Goal: Check status: Check status

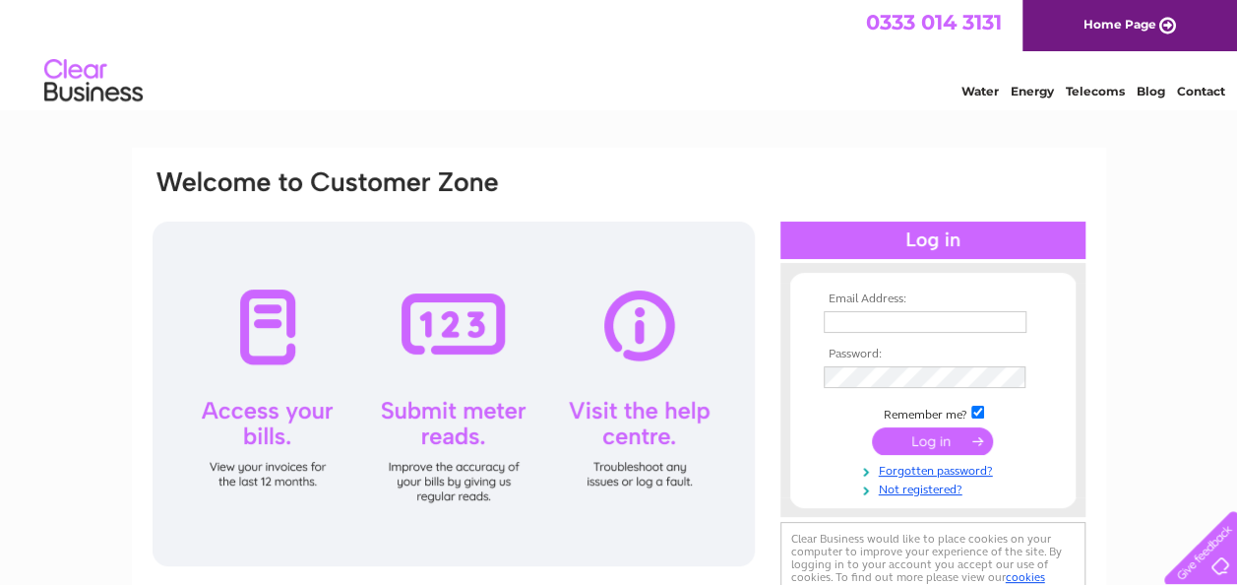
type input "craig@launchfoods.org"
click at [912, 441] on input "submit" at bounding box center [932, 441] width 121 height 28
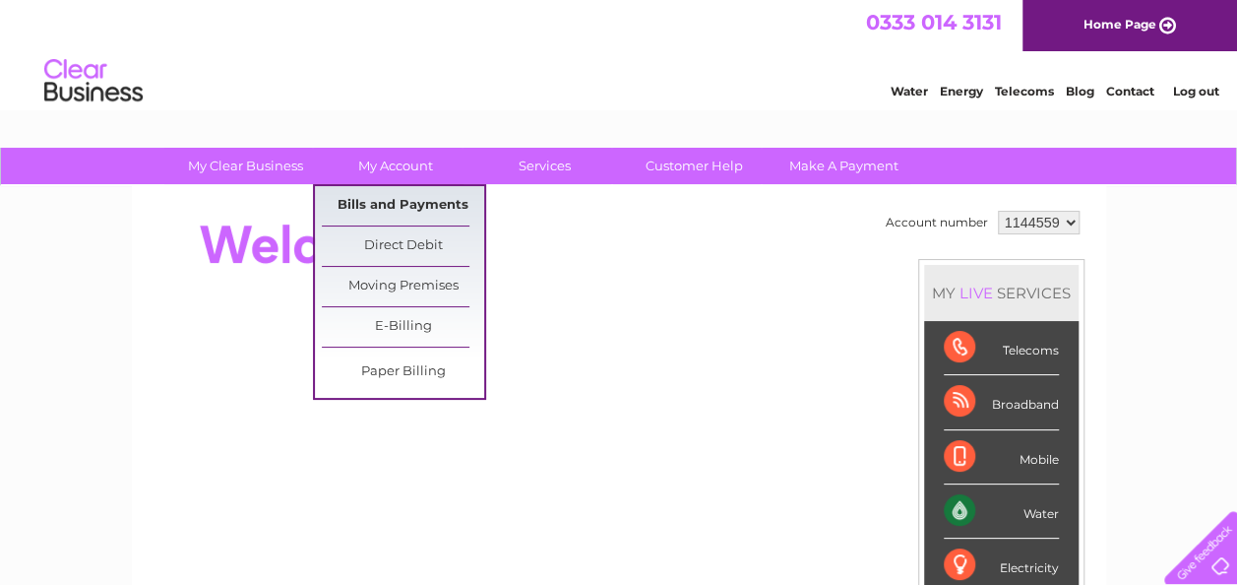
click at [417, 202] on link "Bills and Payments" at bounding box center [403, 205] width 162 height 39
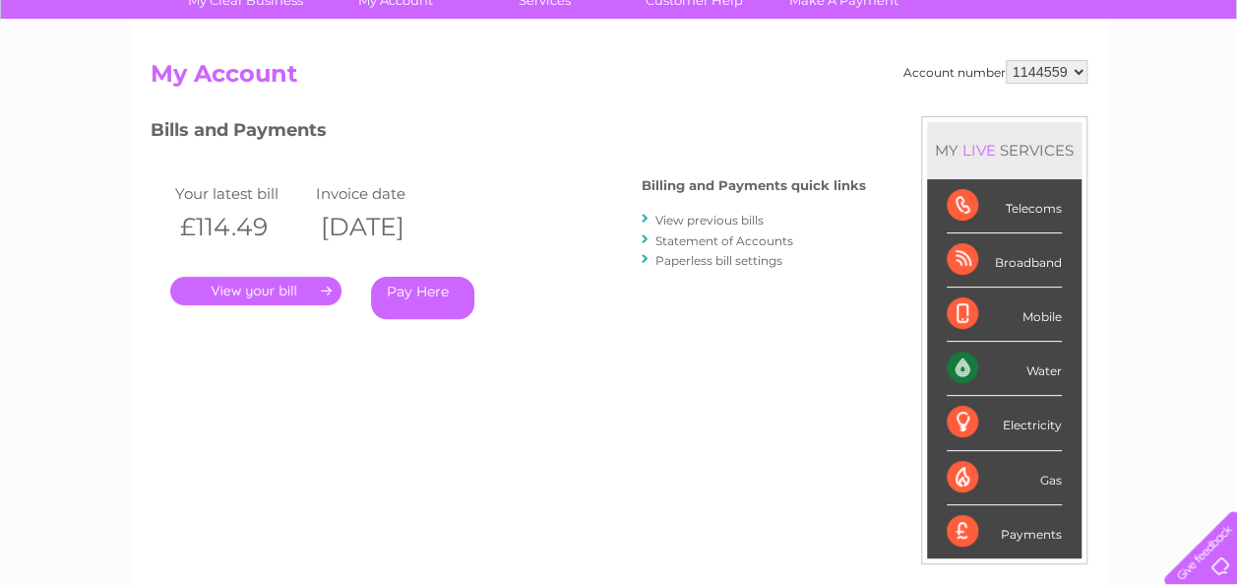
scroll to position [197, 0]
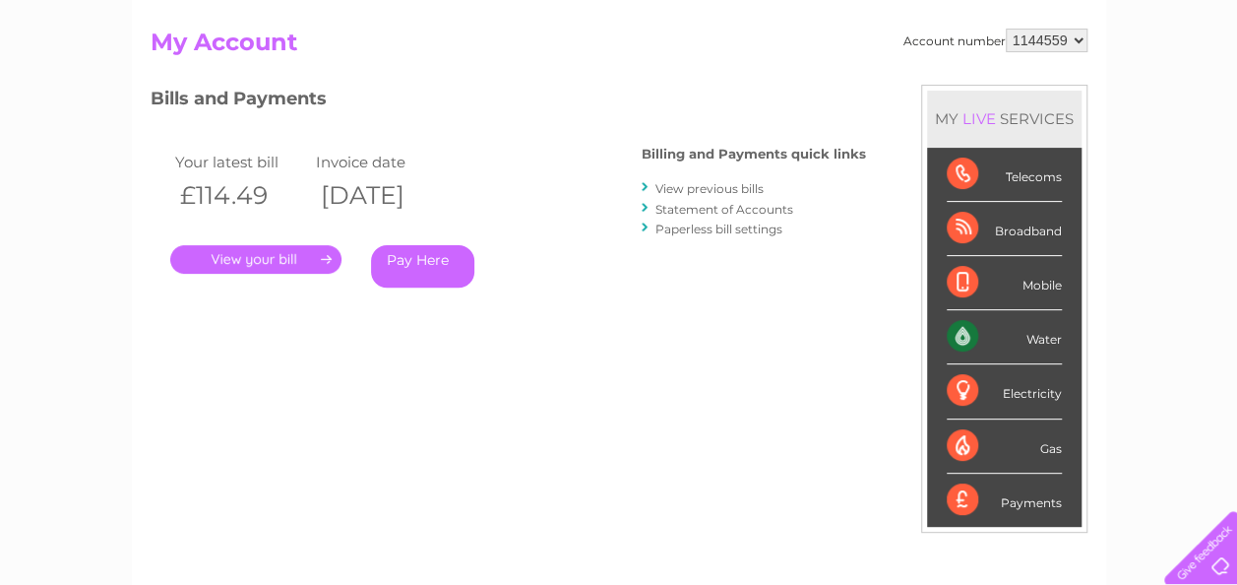
click at [244, 261] on link "." at bounding box center [255, 259] width 171 height 29
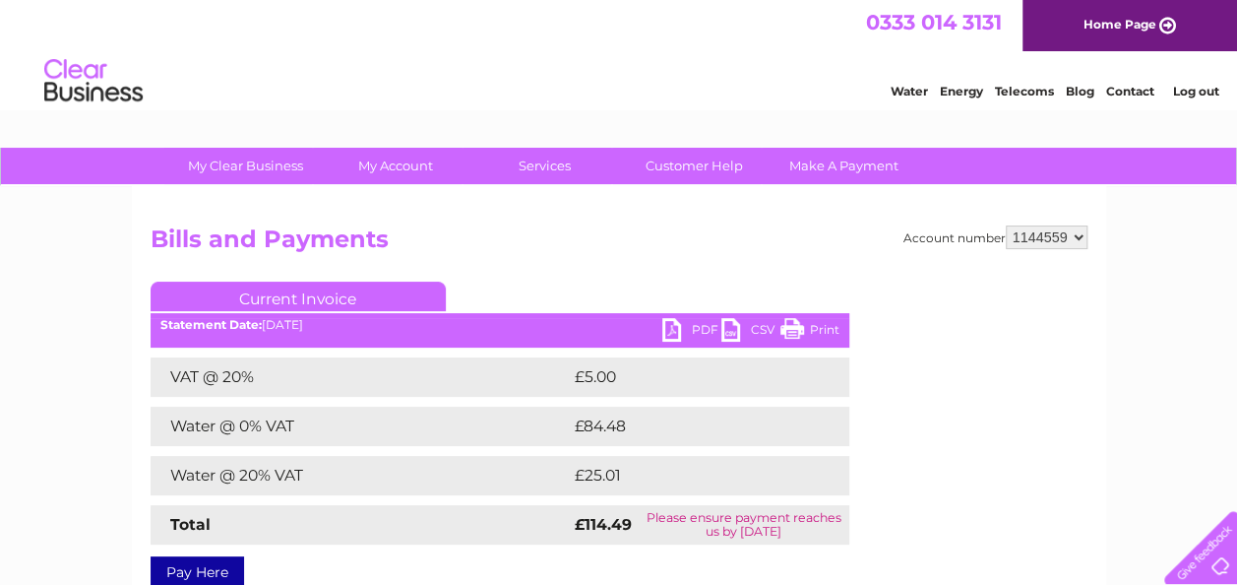
click at [1194, 88] on link "Log out" at bounding box center [1196, 91] width 46 height 15
